Goal: Check status: Check status

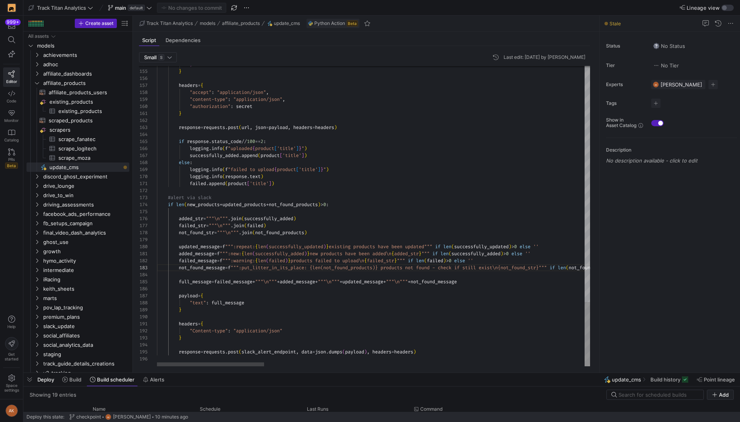
scroll to position [14, 157]
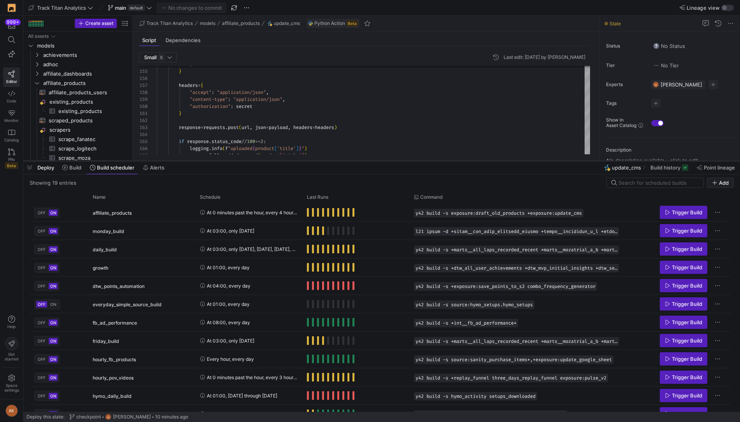
drag, startPoint x: 346, startPoint y: 371, endPoint x: 364, endPoint y: 159, distance: 212.6
click at [364, 159] on div at bounding box center [381, 160] width 716 height 3
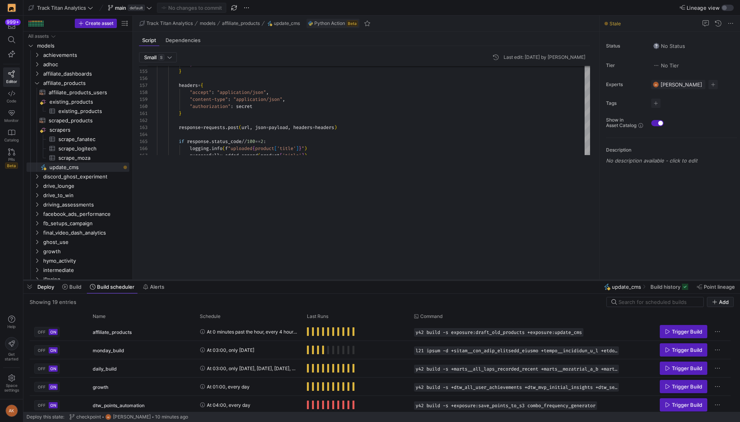
drag, startPoint x: 208, startPoint y: 161, endPoint x: 200, endPoint y: 280, distance: 119.4
click at [200, 280] on div at bounding box center [381, 279] width 716 height 3
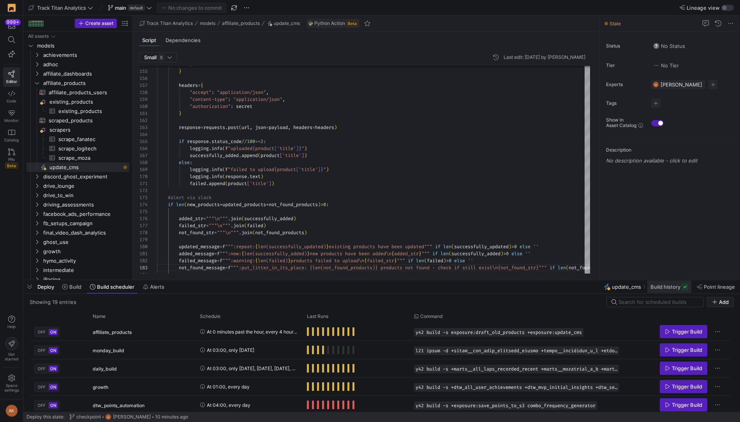
click at [656, 287] on span "Build history" at bounding box center [665, 286] width 30 height 6
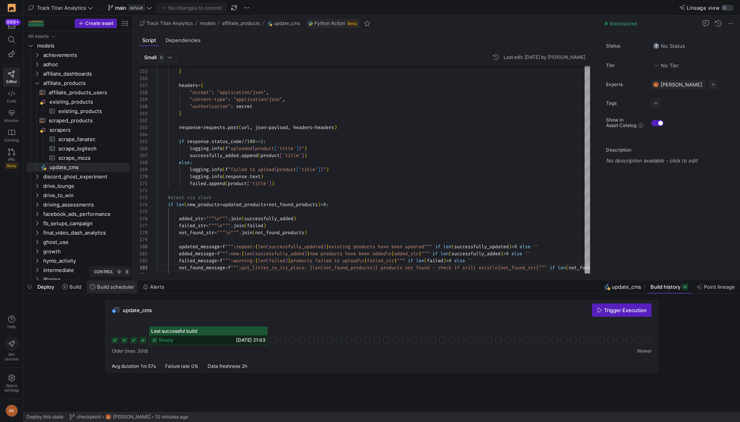
click at [96, 288] on span "Build scheduler" at bounding box center [112, 286] width 44 height 6
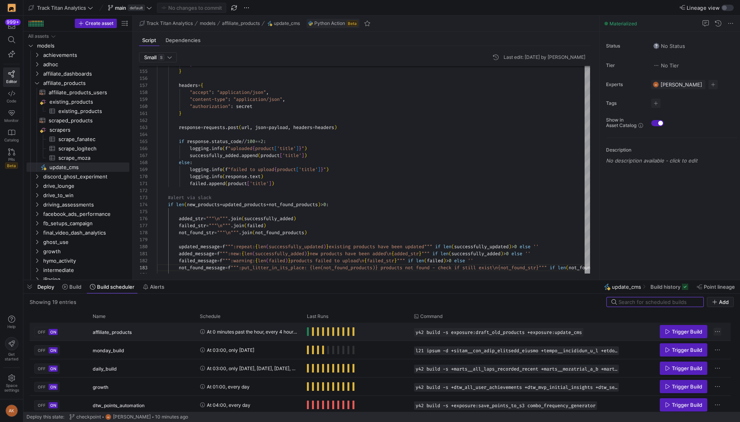
click at [714, 331] on span "Press SPACE to select this row." at bounding box center [717, 331] width 8 height 8
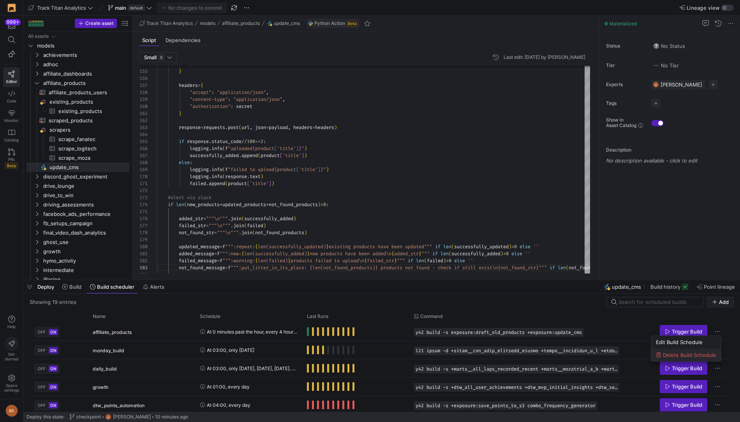
click at [706, 352] on span "Delete Build Schedule" at bounding box center [689, 355] width 53 height 6
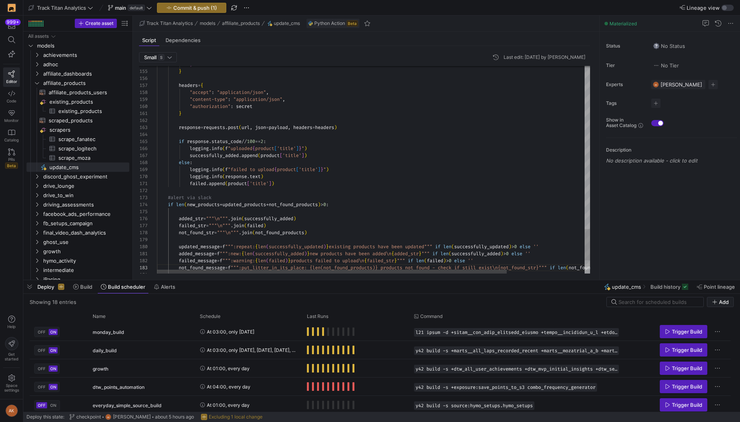
type textarea "} response = [DOMAIN_NAME](url, json=payload, headers=headers) if response.stat…"
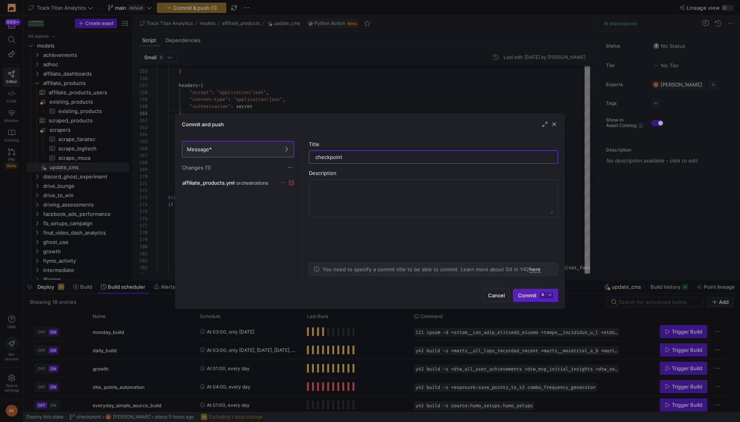
scroll to position [0, 25]
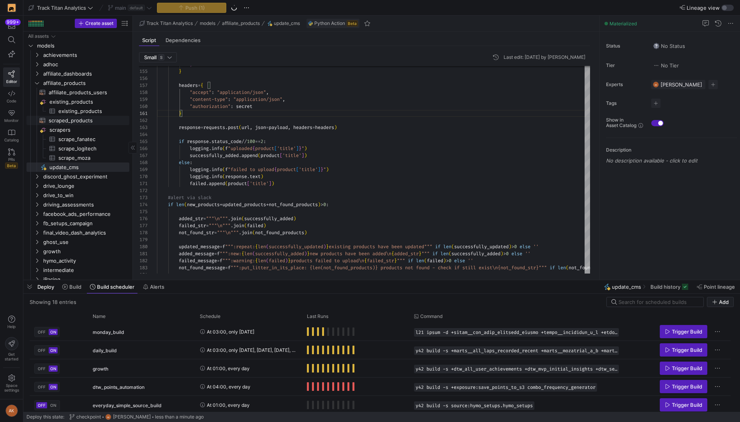
click at [89, 123] on span "scraped_products​​​​​​​​​​" at bounding box center [85, 120] width 72 height 9
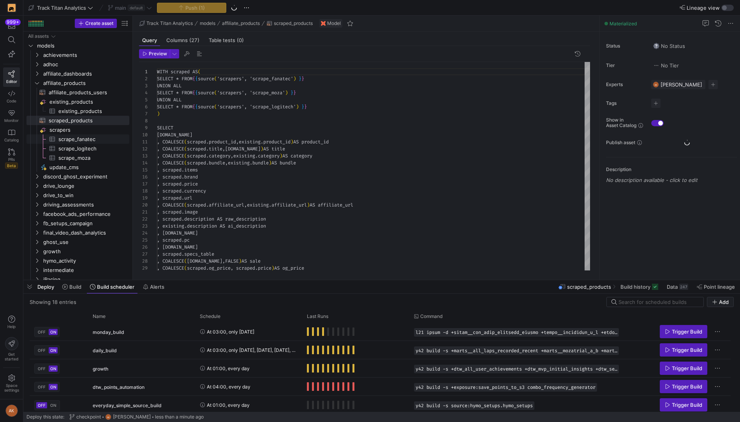
scroll to position [70, 0]
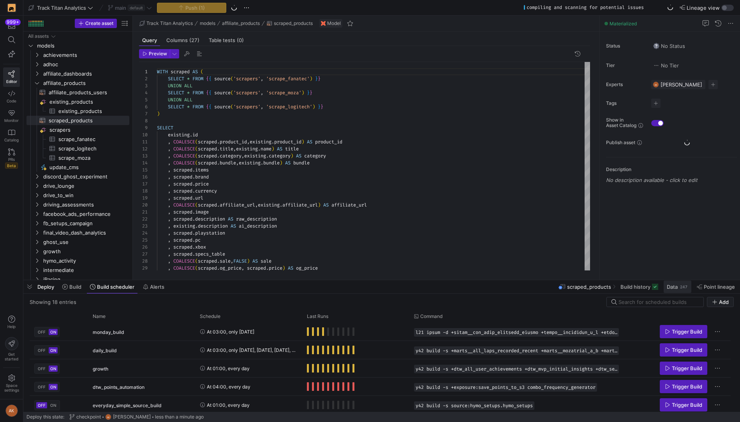
click at [685, 289] on div "247" at bounding box center [683, 286] width 9 height 6
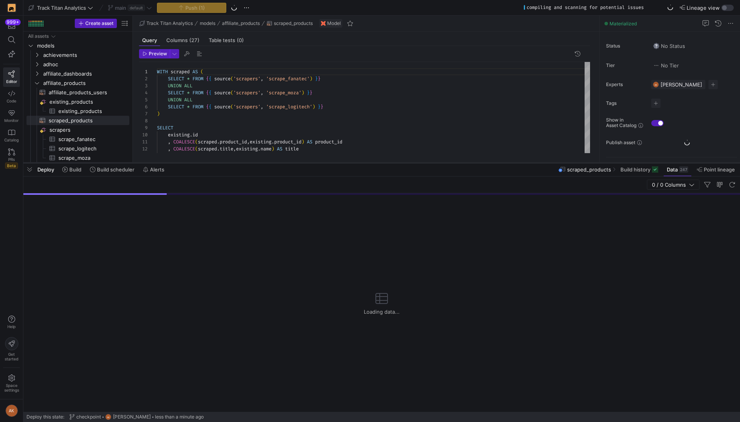
drag, startPoint x: 659, startPoint y: 280, endPoint x: 660, endPoint y: 161, distance: 119.1
click at [660, 161] on div at bounding box center [381, 162] width 716 height 3
